Goal: Information Seeking & Learning: Learn about a topic

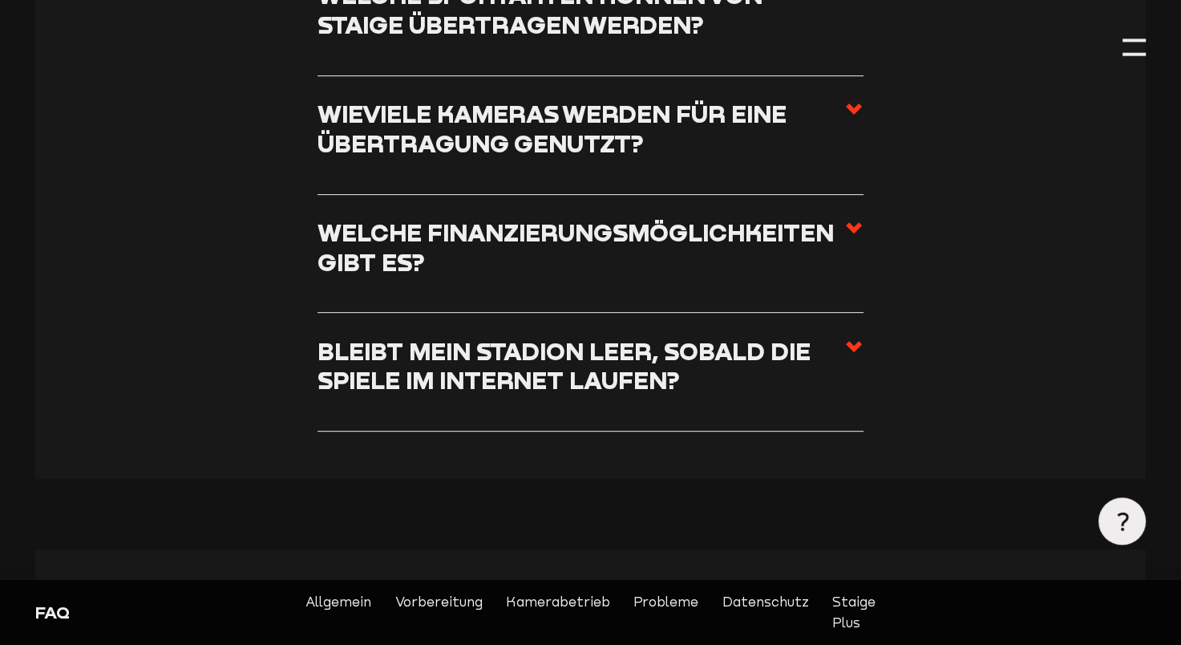
scroll to position [622, 0]
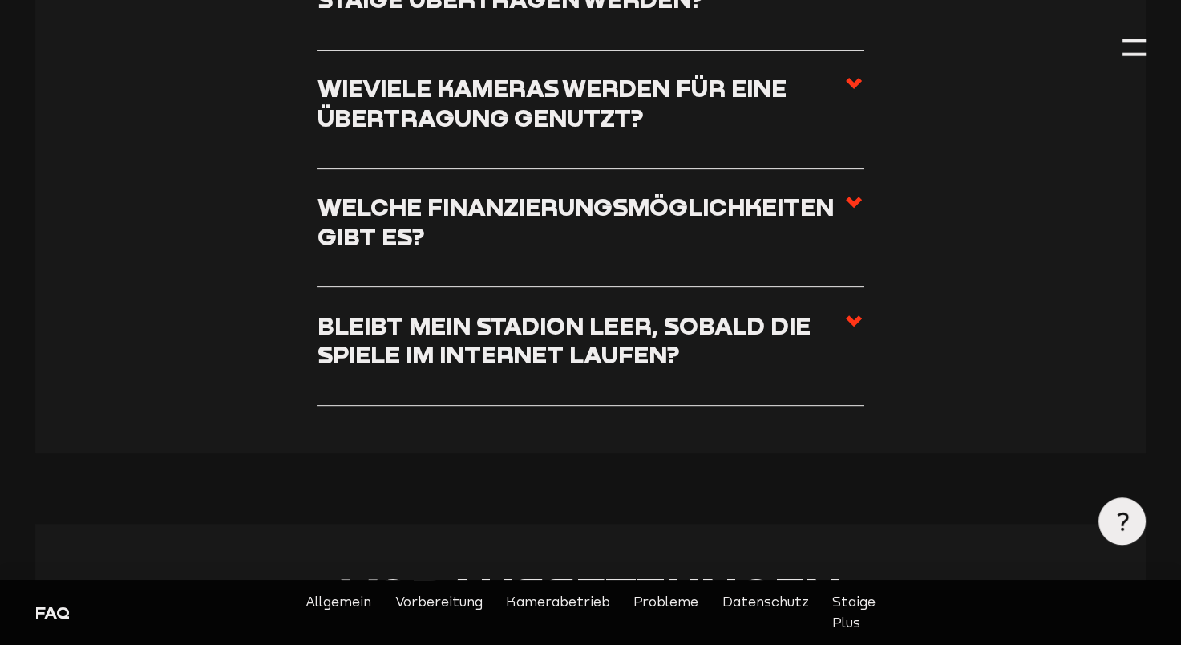
click at [443, 358] on h3 "Bleibt mein Stadion leer, sobald die Spiele im Internet laufen?" at bounding box center [581, 340] width 527 height 59
click at [0, 0] on input "Bleibt mein Stadion leer, sobald die Spiele im Internet laufen?" at bounding box center [0, 0] width 0 height 0
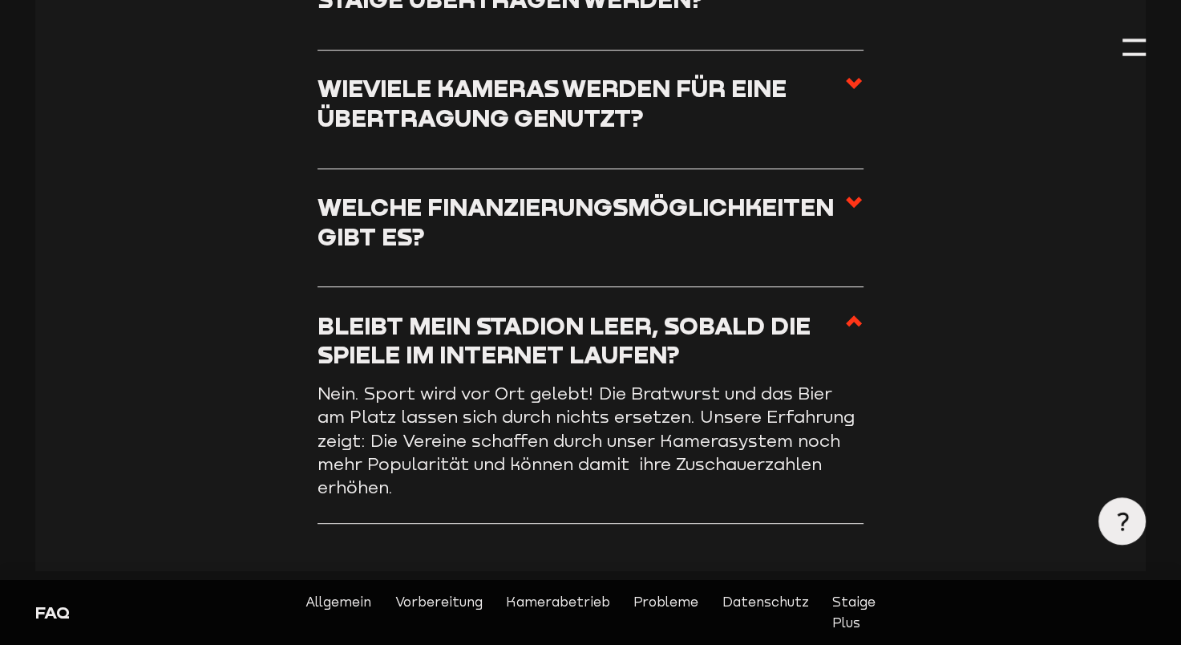
click at [443, 358] on h3 "Bleibt mein Stadion leer, sobald die Spiele im Internet laufen?" at bounding box center [581, 340] width 527 height 59
click at [0, 0] on input "Bleibt mein Stadion leer, sobald die Spiele im Internet laufen?" at bounding box center [0, 0] width 0 height 0
click at [844, 320] on icon at bounding box center [853, 320] width 19 height 19
click at [0, 0] on input "Bleibt mein Stadion leer, sobald die Spiele im Internet laufen?" at bounding box center [0, 0] width 0 height 0
click at [845, 314] on icon at bounding box center [853, 320] width 19 height 19
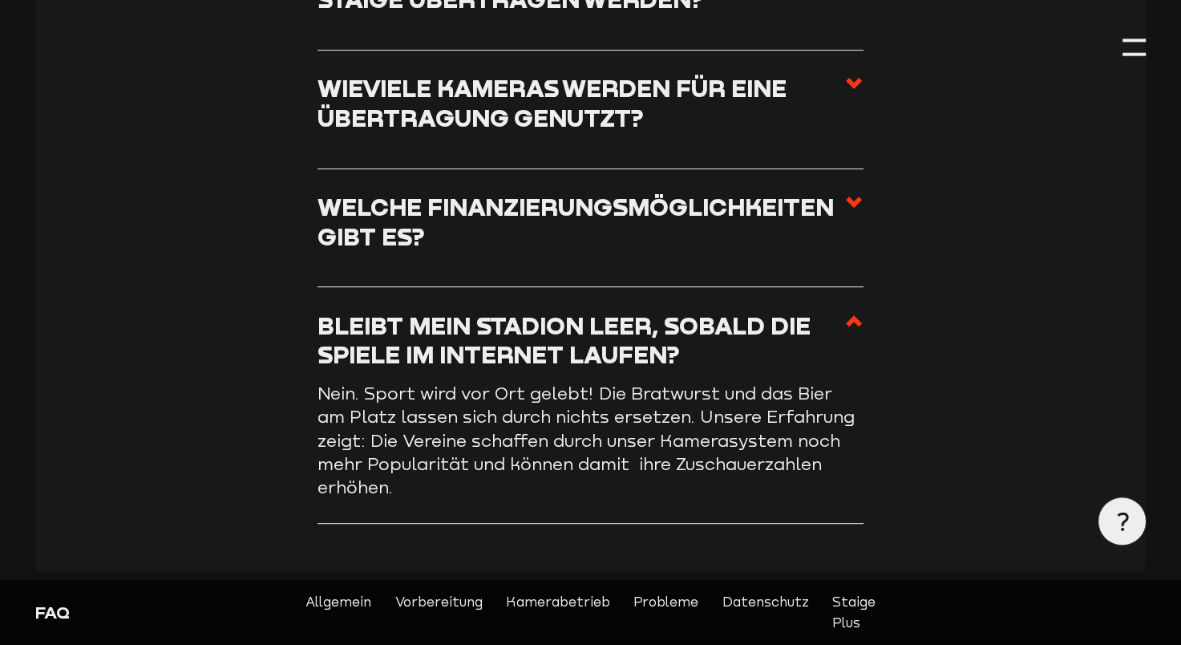
click at [0, 0] on input "Bleibt mein Stadion leer, sobald die Spiele im Internet laufen?" at bounding box center [0, 0] width 0 height 0
click at [848, 193] on li "Welche Finanzierungsmöglichkeiten gibt es? Um euch ganz individuell bei allen F…" at bounding box center [591, 228] width 546 height 119
click at [848, 193] on icon at bounding box center [853, 201] width 19 height 19
click at [0, 0] on input "Welche Finanzierungsmöglichkeiten gibt es?" at bounding box center [0, 0] width 0 height 0
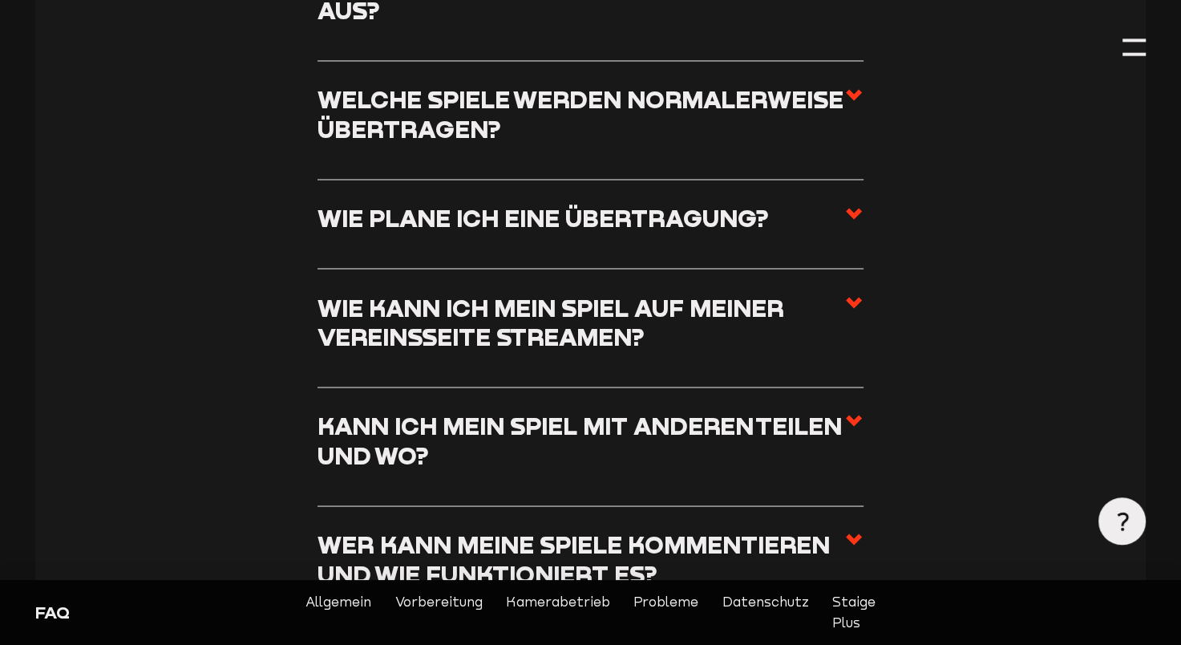
scroll to position [2654, 0]
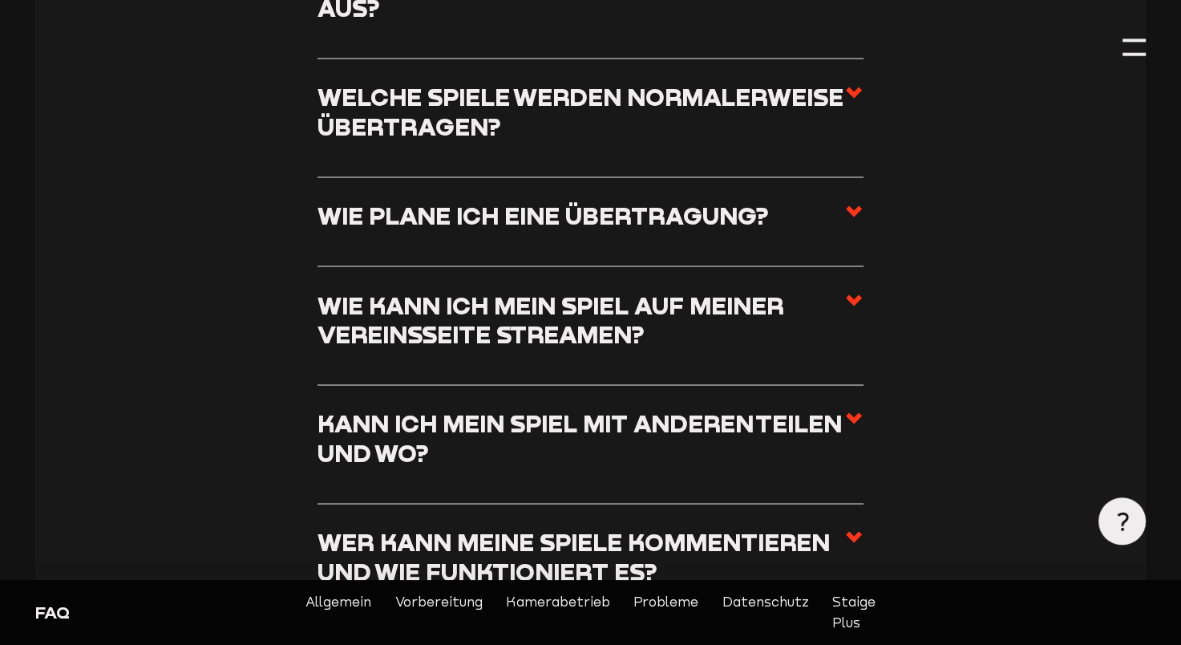
click at [779, 453] on h3 "Kann ich mein Spiel mit anderen teilen und wo?" at bounding box center [581, 437] width 527 height 59
click at [0, 0] on input "Kann ich mein Spiel mit anderen teilen und wo?" at bounding box center [0, 0] width 0 height 0
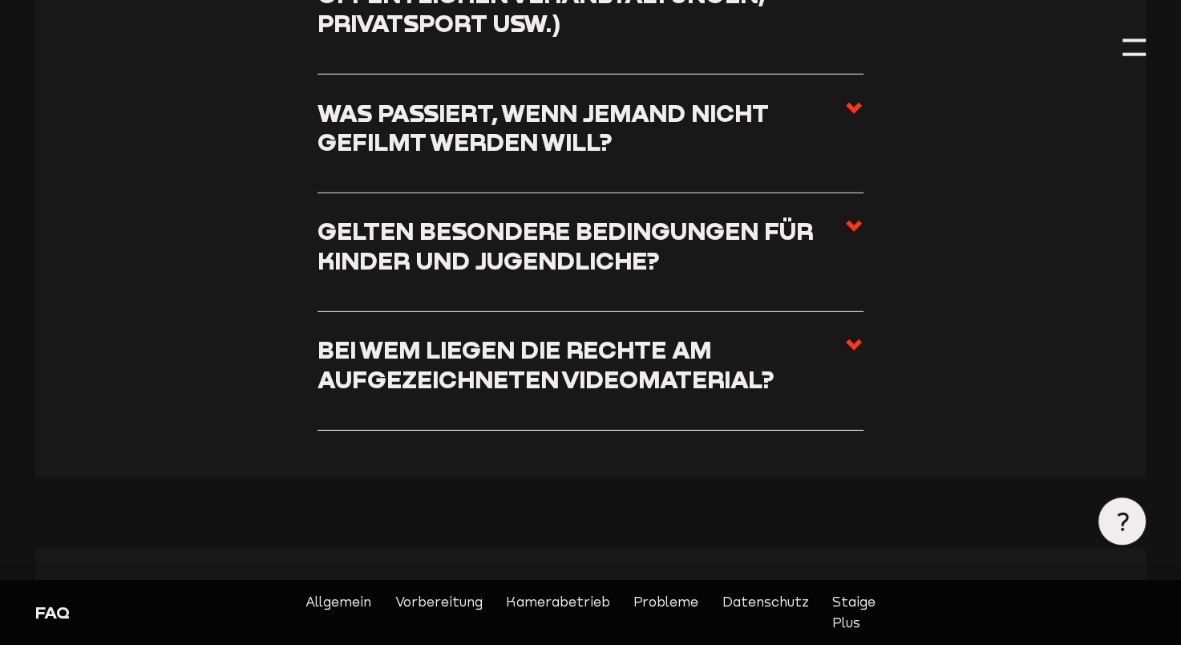
scroll to position [4768, 0]
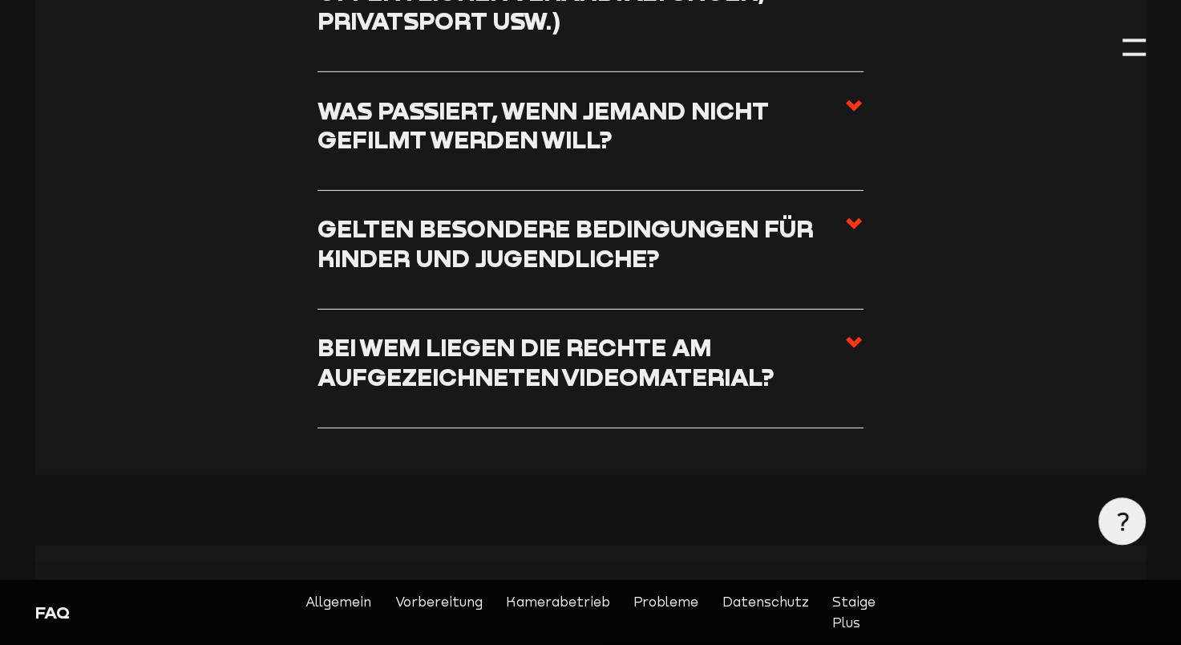
click at [403, 383] on h3 "Bei wem liegen die Rechte am aufgezeichneten Videomaterial?" at bounding box center [581, 362] width 527 height 59
click at [0, 0] on input "Bei wem liegen die Rechte am aufgezeichneten Videomaterial?" at bounding box center [0, 0] width 0 height 0
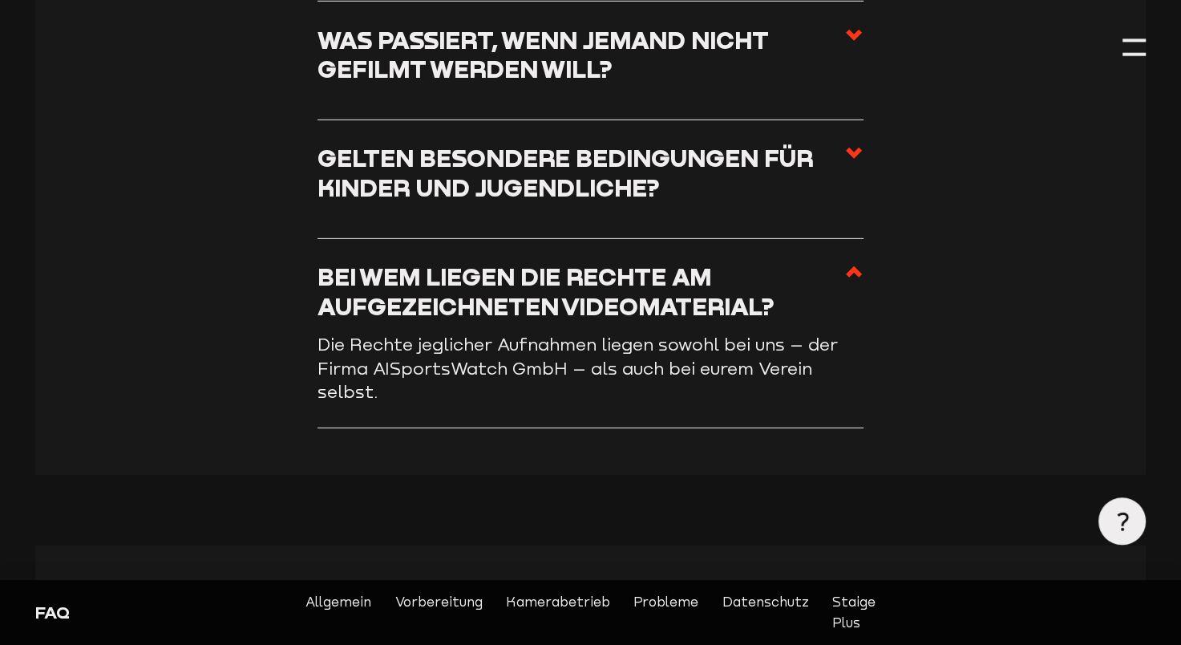
scroll to position [4697, 0]
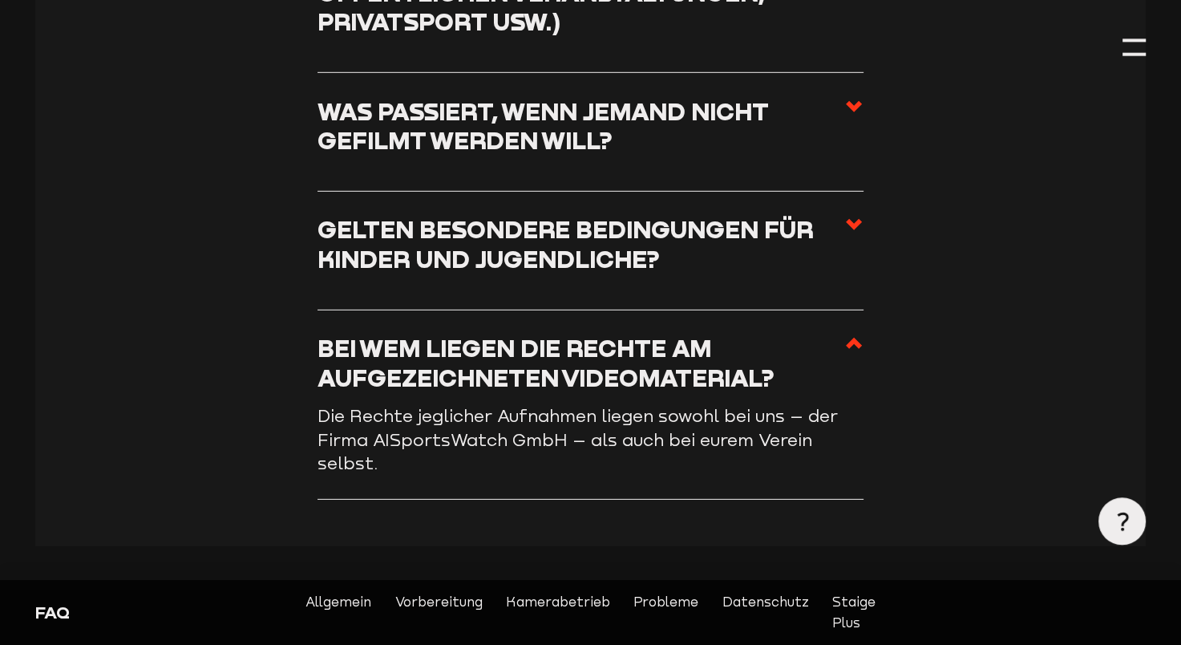
click at [186, 332] on section "Datenschutz Wie ist der aktuelle Stand beim Datenschutz? Da wir nicht für hunde…" at bounding box center [590, 22] width 1111 height 1047
